Goal: Task Accomplishment & Management: Manage account settings

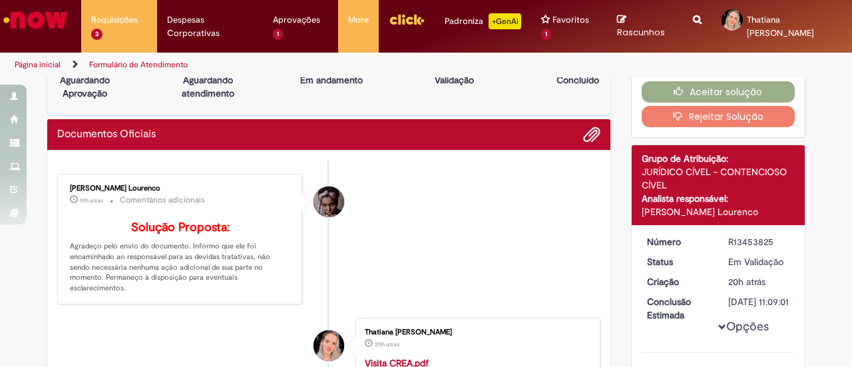
scroll to position [67, 0]
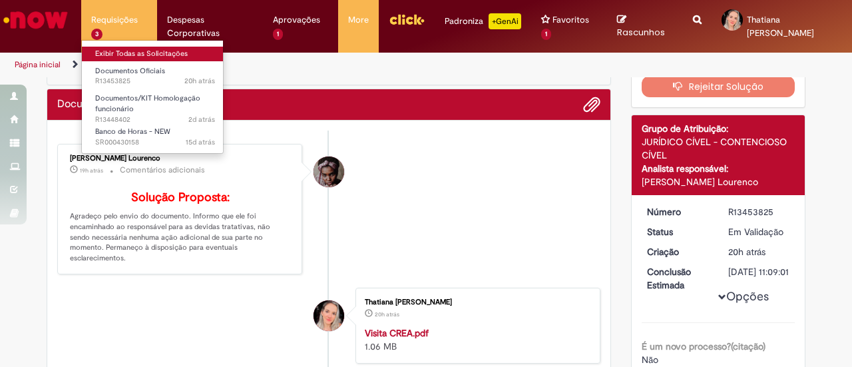
click at [113, 50] on link "Exibir Todas as Solicitações" at bounding box center [155, 54] width 146 height 15
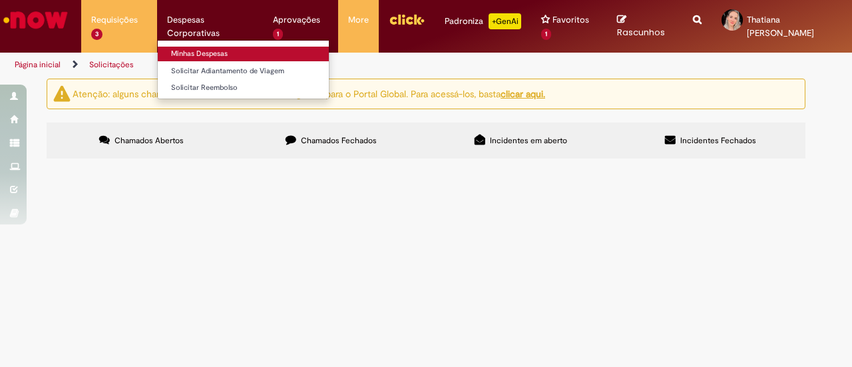
click at [217, 58] on link "Minhas Despesas" at bounding box center [244, 54] width 172 height 15
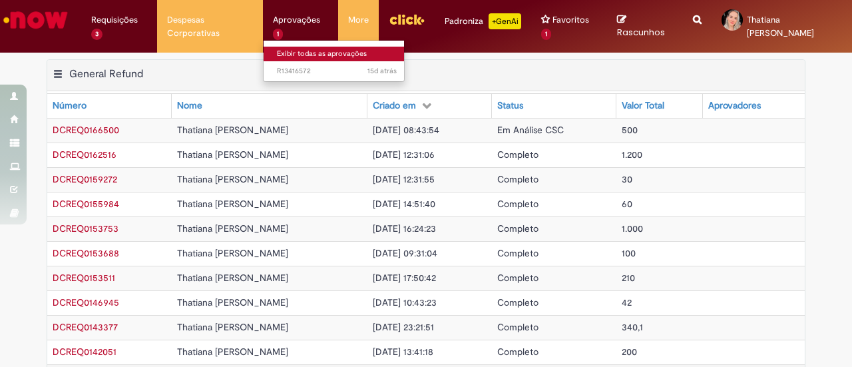
click at [315, 55] on link "Exibir todas as aprovações" at bounding box center [337, 54] width 146 height 15
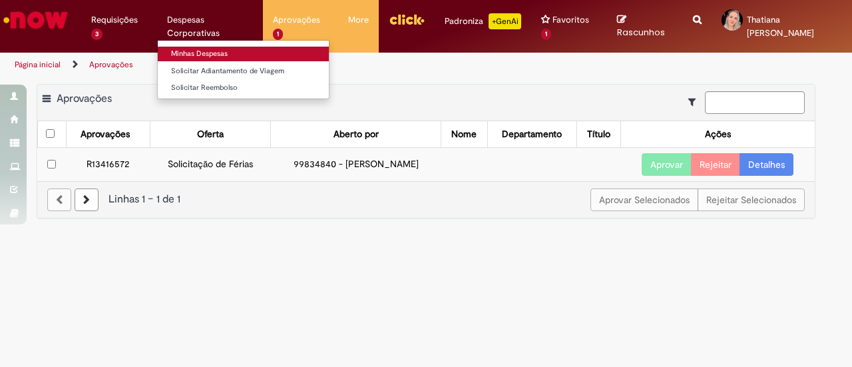
click at [236, 55] on link "Minhas Despesas" at bounding box center [244, 54] width 172 height 15
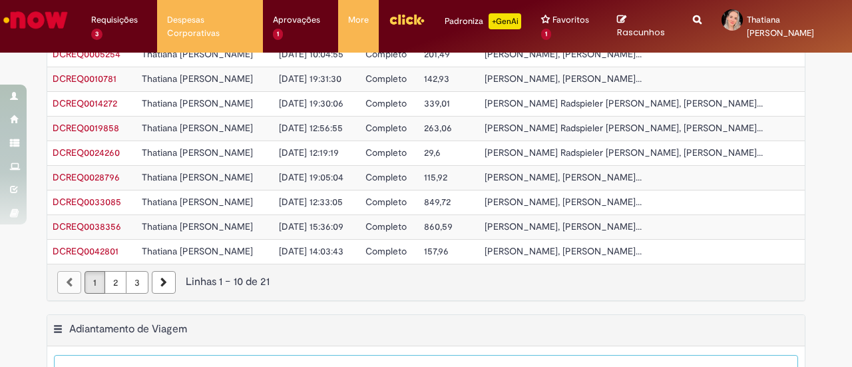
scroll to position [532, 0]
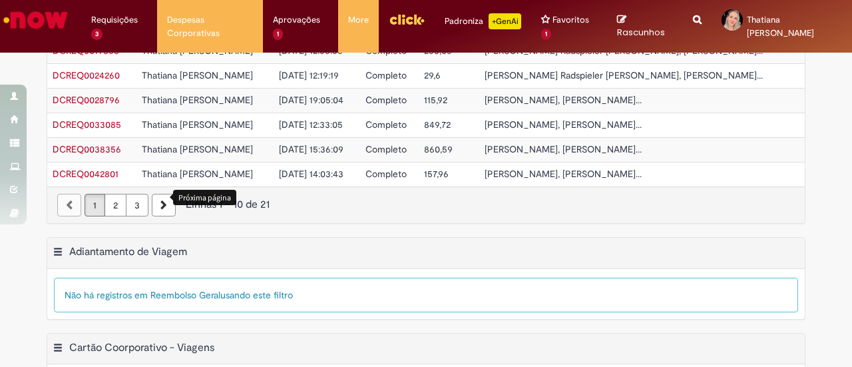
click at [162, 196] on link "Próxima página" at bounding box center [164, 205] width 24 height 23
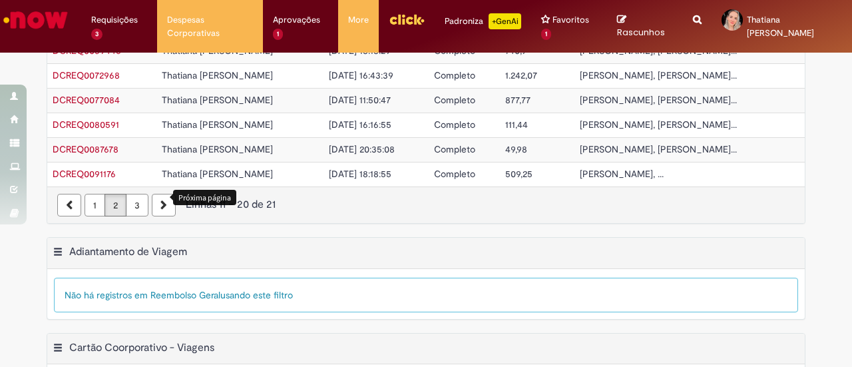
click at [161, 194] on link "Próxima página" at bounding box center [164, 205] width 24 height 23
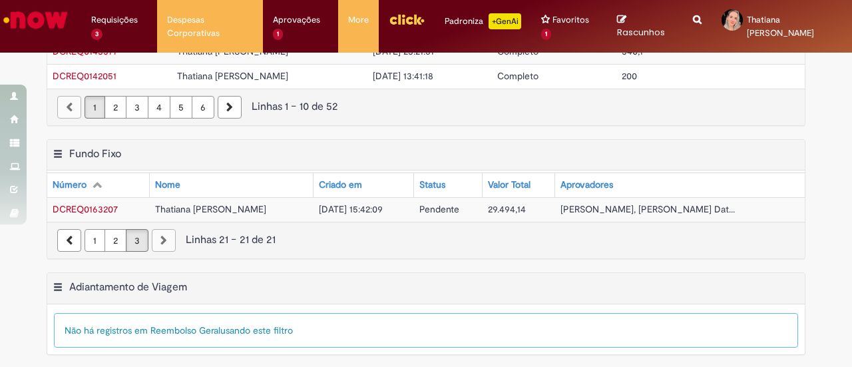
scroll to position [229, 0]
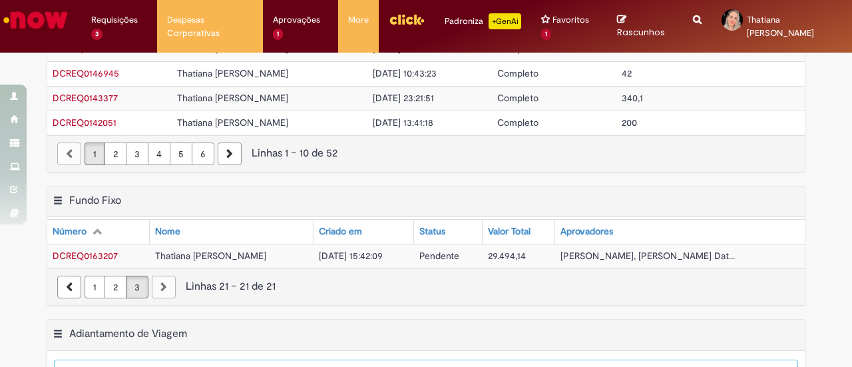
click at [630, 250] on span "[PERSON_NAME], [PERSON_NAME] Dat..." at bounding box center [647, 256] width 174 height 12
